Goal: Task Accomplishment & Management: Use online tool/utility

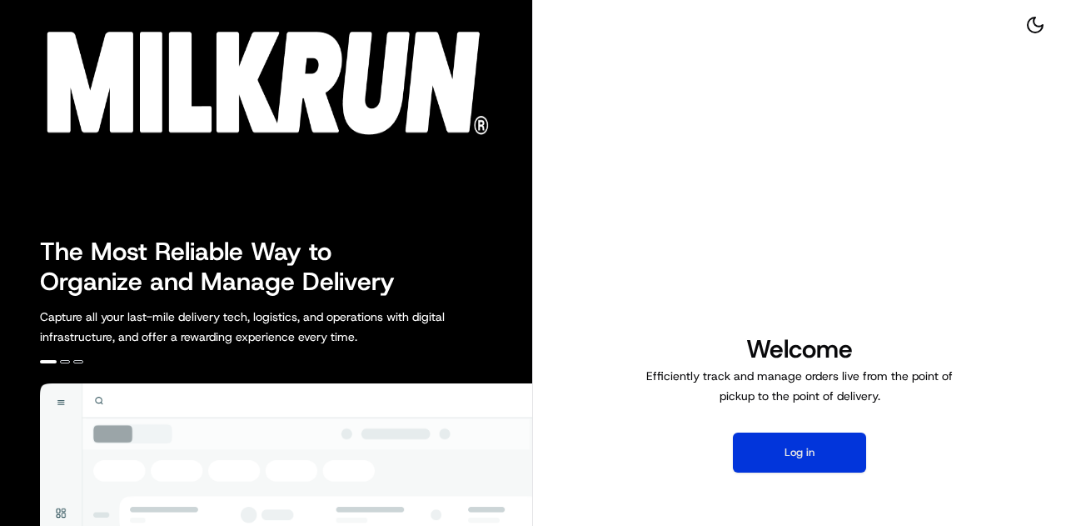
click at [805, 465] on button "Log in" at bounding box center [799, 452] width 133 height 40
